Goal: Navigation & Orientation: Find specific page/section

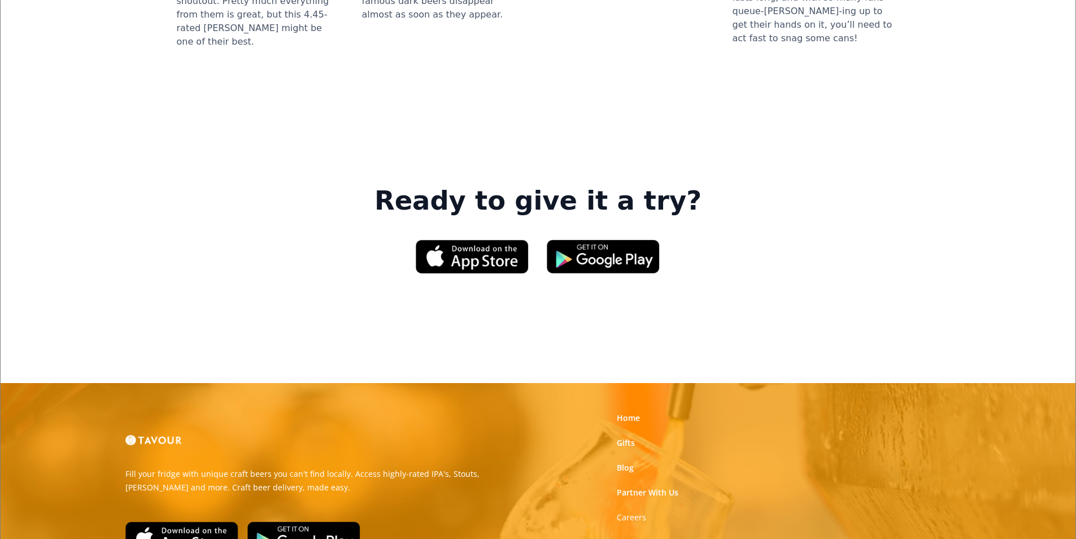
scroll to position [1709, 0]
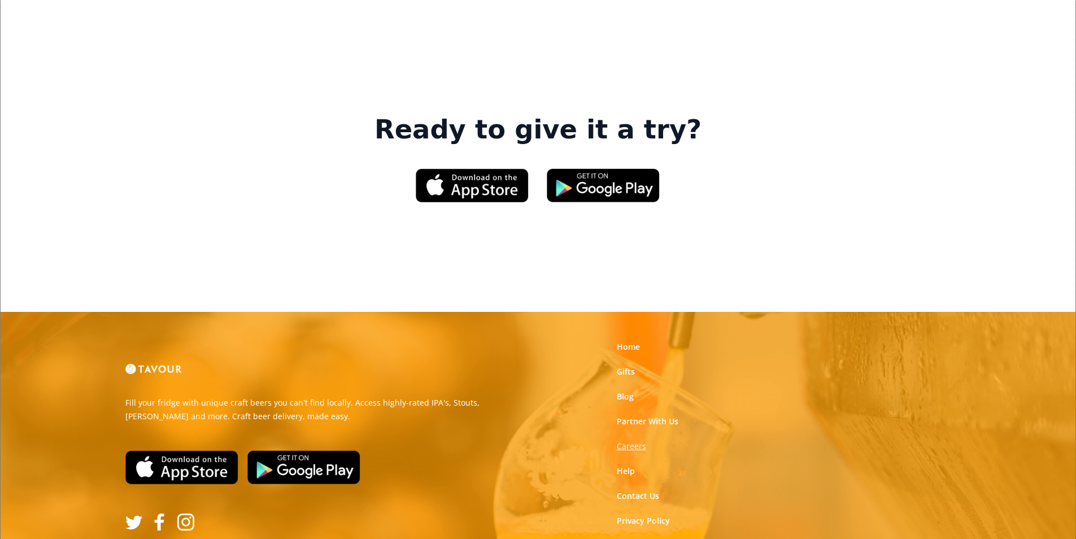
click at [632, 441] on strong "Careers" at bounding box center [631, 446] width 29 height 11
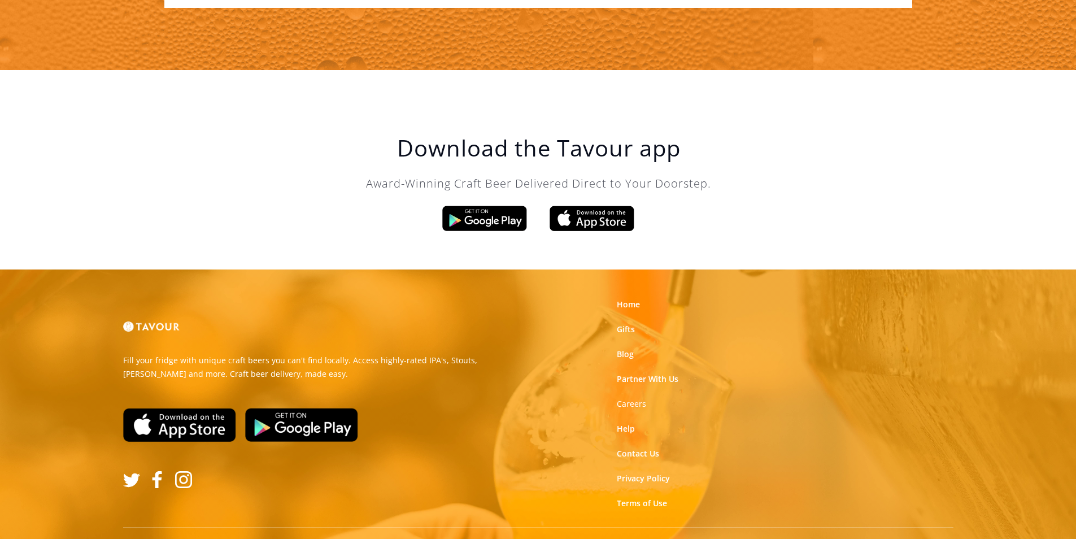
scroll to position [1916, 0]
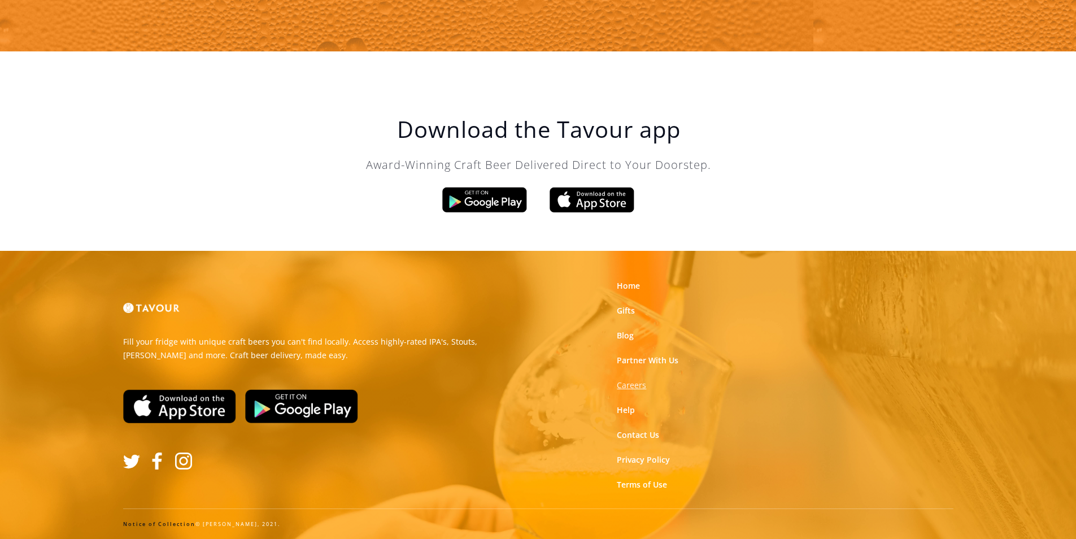
click at [626, 382] on strong "Careers" at bounding box center [631, 385] width 29 height 11
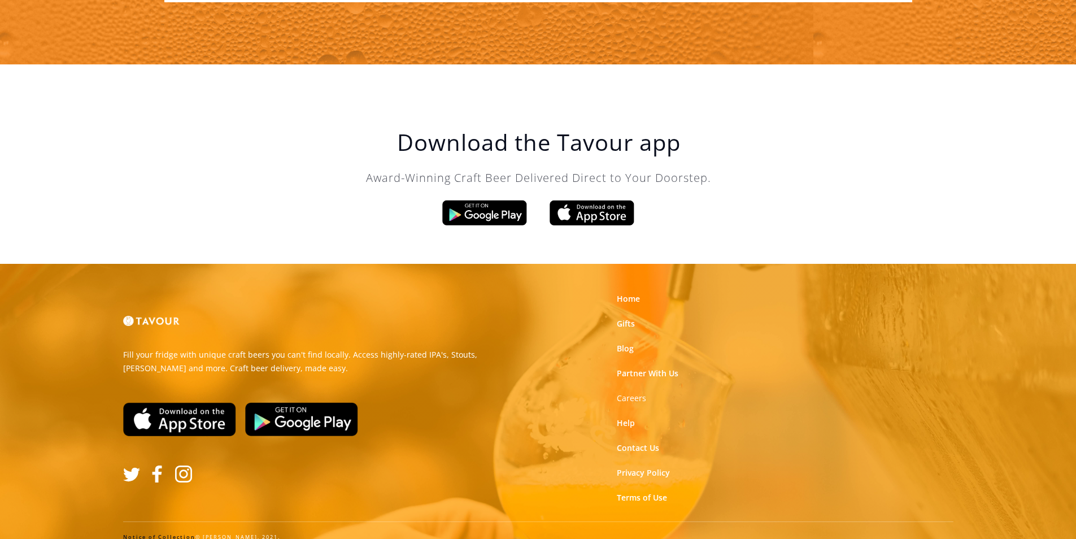
scroll to position [1916, 0]
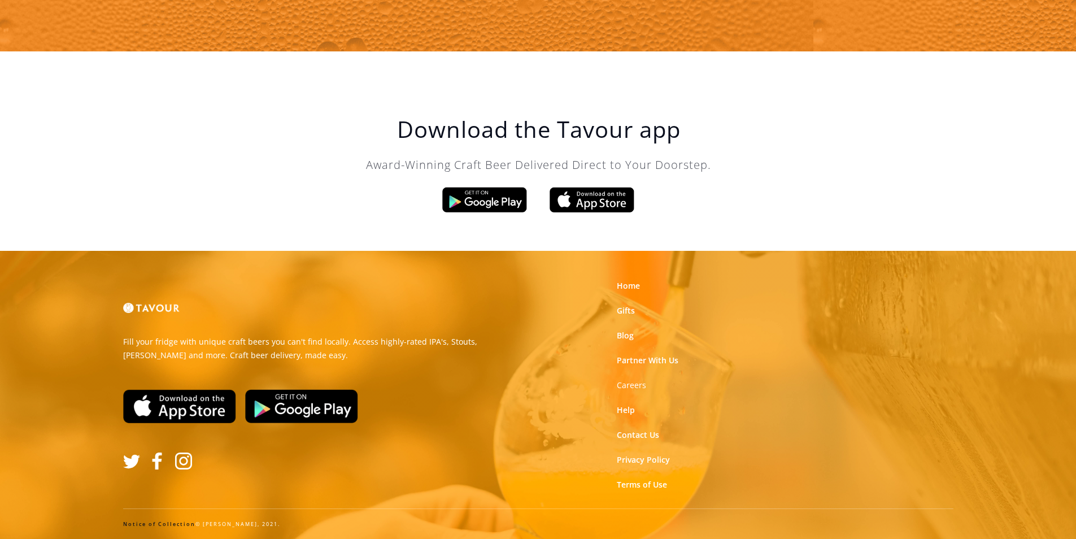
drag, startPoint x: 519, startPoint y: 241, endPoint x: 547, endPoint y: 300, distance: 65.2
click at [628, 308] on link "Gifts" at bounding box center [626, 310] width 18 height 11
